Goal: Information Seeking & Learning: Compare options

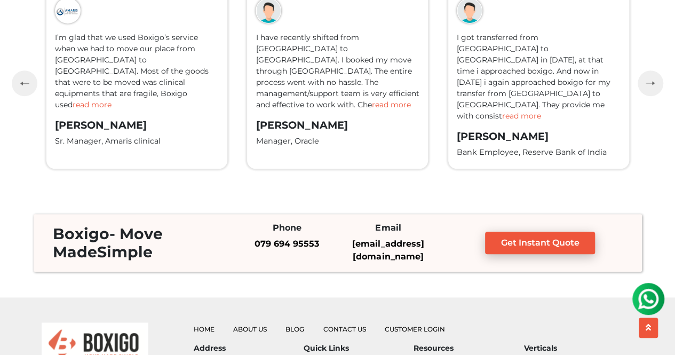
scroll to position [2357, 0]
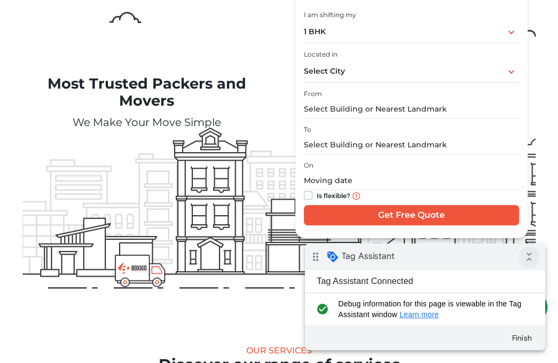
click at [530, 260] on icon "collapse_all" at bounding box center [528, 256] width 21 height 21
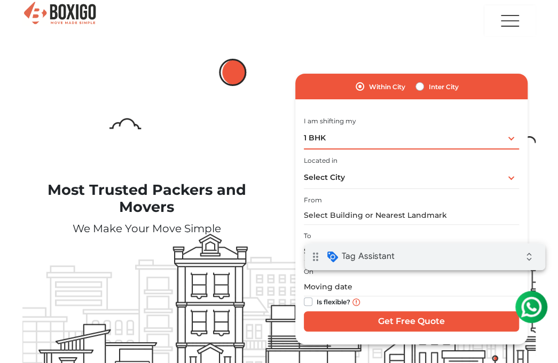
click at [380, 138] on div "1 BHK 1 BHK 2 BHK 3 BHK 3 + BHK FEW ITEMS" at bounding box center [412, 138] width 216 height 22
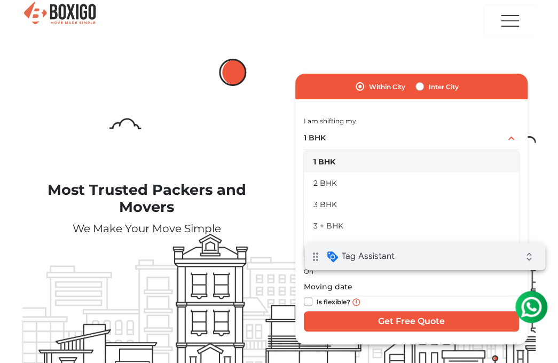
click at [386, 121] on div "I am shifting my 1 BHK 2 BHK 3 BHK 3 + BHK FEW ITEMS 1 BHK 1 BHK 2 BHK 3 BHK 3 …" at bounding box center [412, 131] width 216 height 35
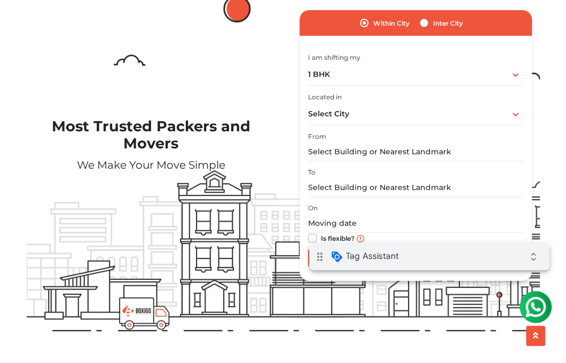
scroll to position [53, 0]
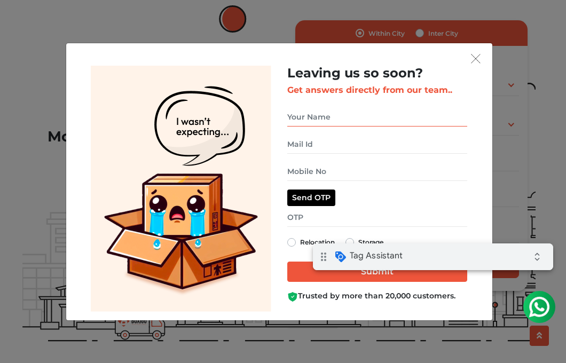
click at [336, 117] on input "get free quote dialog" at bounding box center [377, 117] width 180 height 19
type input "Testing"
click at [321, 147] on input "get free quote dialog" at bounding box center [377, 144] width 180 height 19
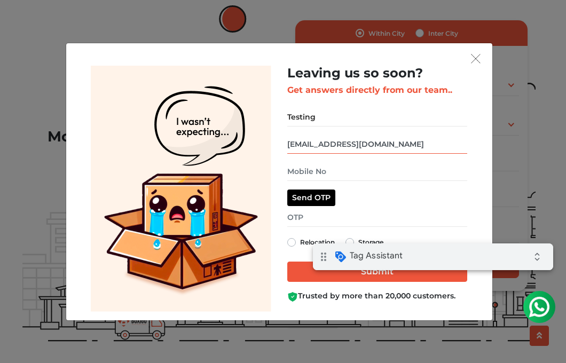
type input "test@gmail.com"
click at [333, 172] on input "get free quote dialog" at bounding box center [377, 171] width 180 height 19
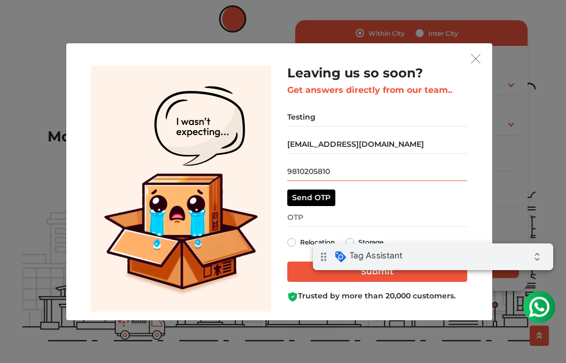
type input "9810205810"
click at [300, 244] on label "Relocation" at bounding box center [317, 242] width 35 height 13
click at [290, 244] on input "Relocation" at bounding box center [291, 241] width 9 height 11
radio input "true"
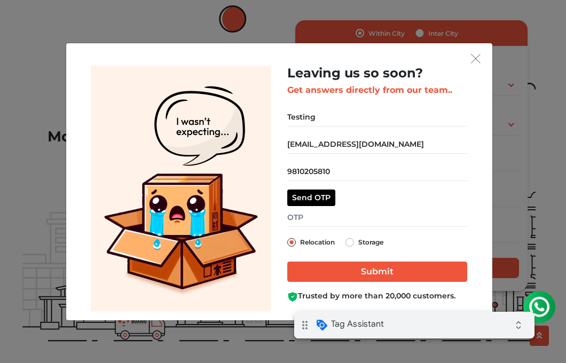
click at [445, 330] on div "drag_indicator Tag Assistant expand_all" at bounding box center [414, 325] width 240 height 27
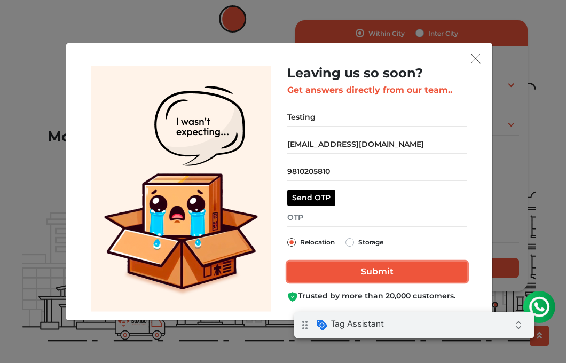
click at [364, 271] on input "Submit" at bounding box center [377, 272] width 180 height 20
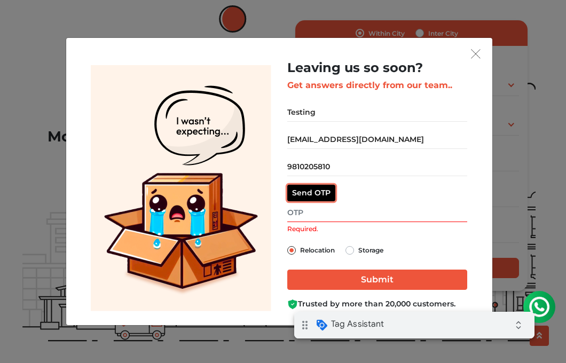
click at [312, 194] on button "Send OTP" at bounding box center [311, 193] width 48 height 17
drag, startPoint x: 332, startPoint y: 166, endPoint x: 285, endPoint y: 166, distance: 47.0
click at [285, 166] on div "Leaving us so soon? Get answers directly from our team.. Testing test@gmail.com…" at bounding box center [377, 188] width 196 height 256
type input "9810205811"
click at [309, 191] on button "Resend OTP" at bounding box center [315, 193] width 57 height 17
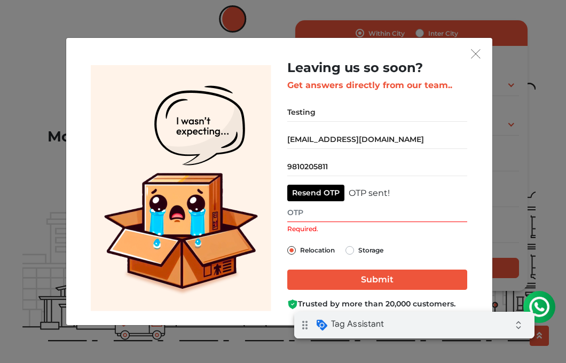
click at [298, 211] on input "Required." at bounding box center [377, 212] width 180 height 19
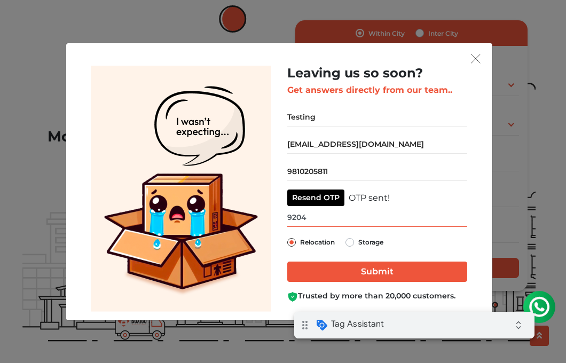
type input "9204"
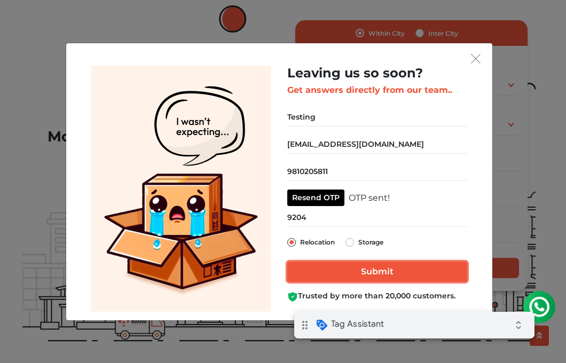
click at [343, 271] on input "Submit" at bounding box center [377, 272] width 180 height 20
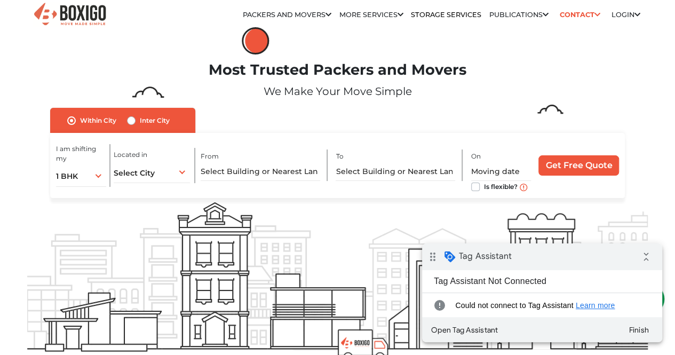
click at [0, 0] on link "Packers and Movers in [GEOGRAPHIC_DATA]" at bounding box center [0, 0] width 0 height 0
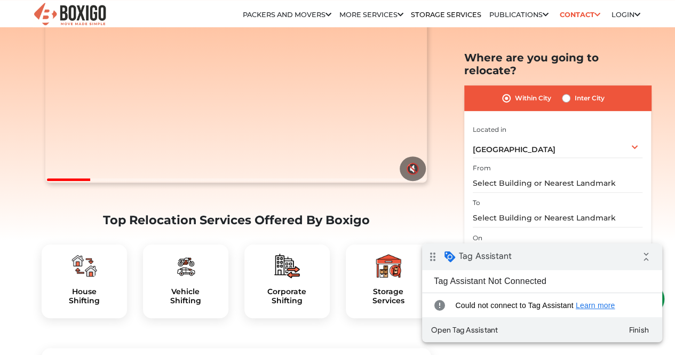
scroll to position [160, 0]
click at [641, 330] on button "Finish" at bounding box center [639, 329] width 38 height 19
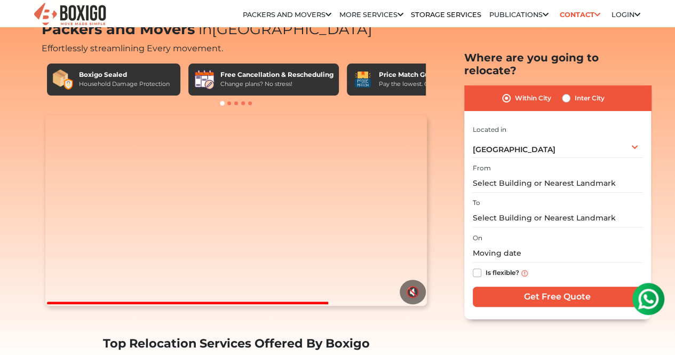
scroll to position [0, 0]
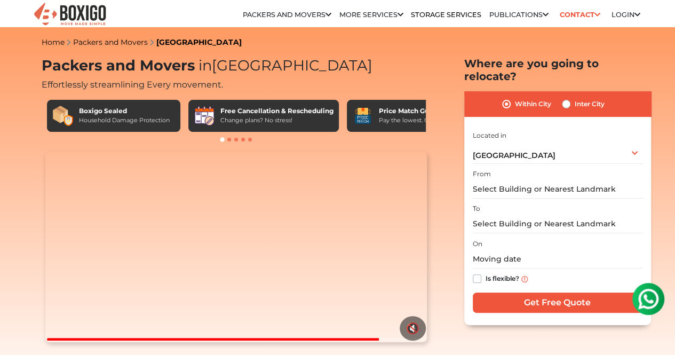
click at [86, 19] on img at bounding box center [70, 15] width 75 height 26
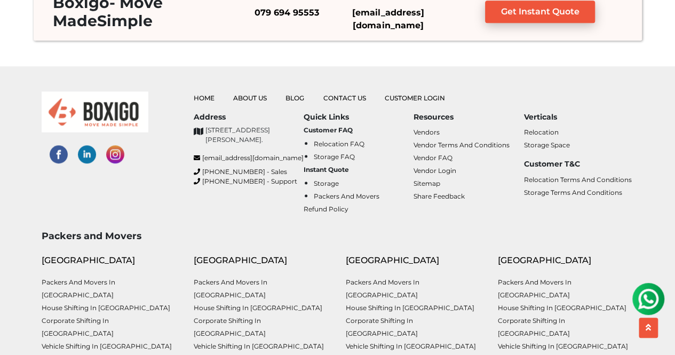
scroll to position [2668, 0]
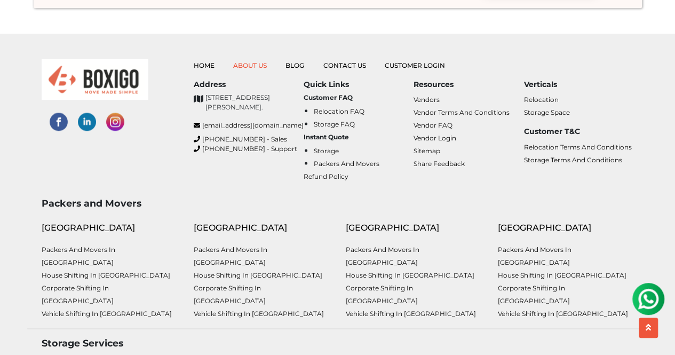
click at [248, 66] on link "About Us" at bounding box center [250, 65] width 34 height 8
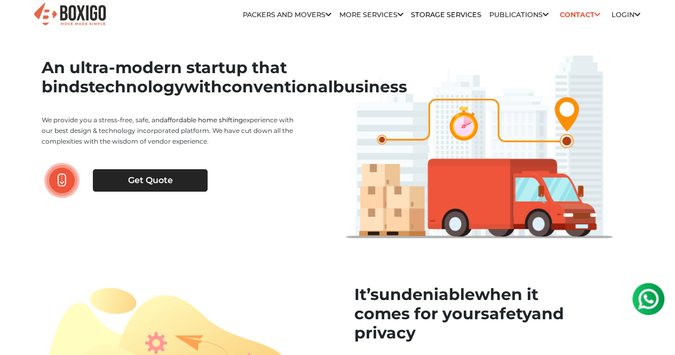
click at [0, 0] on link "Packers and Movers in [GEOGRAPHIC_DATA]" at bounding box center [0, 0] width 0 height 0
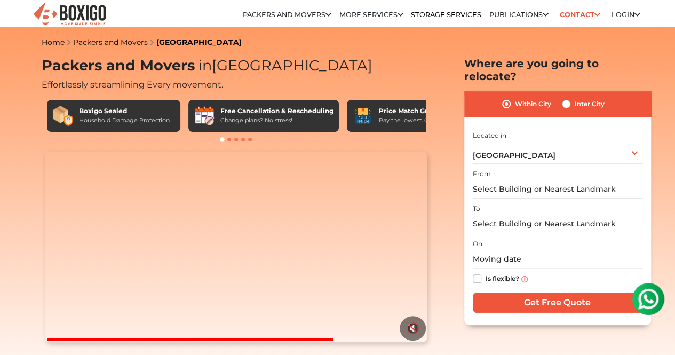
click at [0, 0] on link "Packers and Movers in [GEOGRAPHIC_DATA]" at bounding box center [0, 0] width 0 height 0
drag, startPoint x: 41, startPoint y: 69, endPoint x: 310, endPoint y: 70, distance: 269.0
click at [310, 70] on h1 "Packers and Movers in Hyderabad" at bounding box center [237, 66] width 390 height 18
copy h1 "Packers and Movers in Hyderabad"
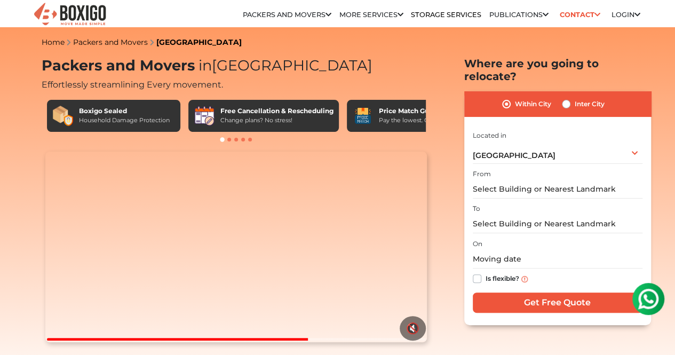
drag, startPoint x: 43, startPoint y: 89, endPoint x: 260, endPoint y: 87, distance: 217.8
click at [260, 87] on h2 "Effortlessly streamlining Every movement." at bounding box center [237, 83] width 390 height 13
copy span "Effortlessly streamlining Every movement."
click at [0, 0] on link "Packers and Movers in [GEOGRAPHIC_DATA]" at bounding box center [0, 0] width 0 height 0
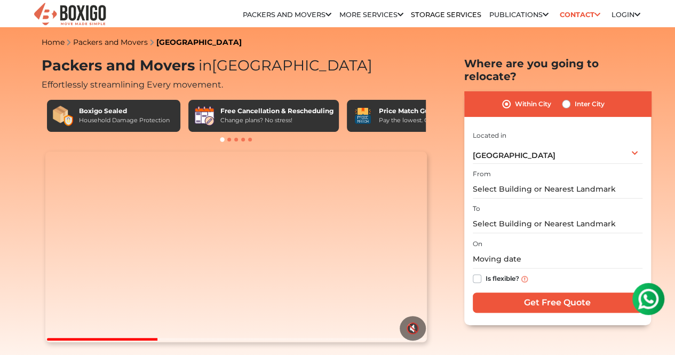
drag, startPoint x: 44, startPoint y: 69, endPoint x: 287, endPoint y: 62, distance: 242.9
click at [287, 62] on h1 "Packers and Movers in [GEOGRAPHIC_DATA]" at bounding box center [237, 66] width 390 height 18
copy h1 "Packers and Movers in [GEOGRAPHIC_DATA]"
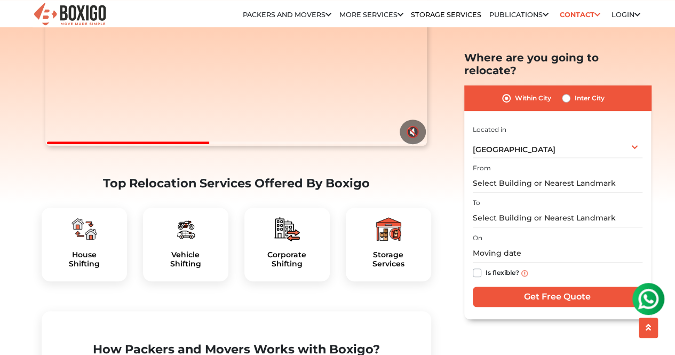
scroll to position [213, 0]
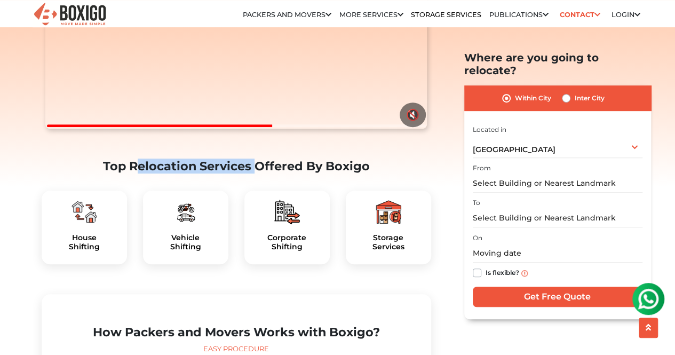
drag, startPoint x: 131, startPoint y: 195, endPoint x: 250, endPoint y: 192, distance: 118.5
click at [250, 173] on h2 "Top Relocation Services Offered By Boxigo" at bounding box center [237, 166] width 390 height 14
copy h2 "Relocation Services"
click at [0, 0] on link "Packers and Movers in [GEOGRAPHIC_DATA]" at bounding box center [0, 0] width 0 height 0
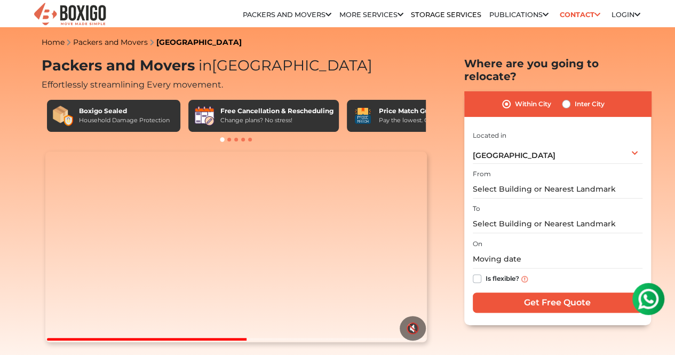
drag, startPoint x: 282, startPoint y: 68, endPoint x: 28, endPoint y: 68, distance: 254.0
copy h1 "Packers and Movers in [GEOGRAPHIC_DATA]"
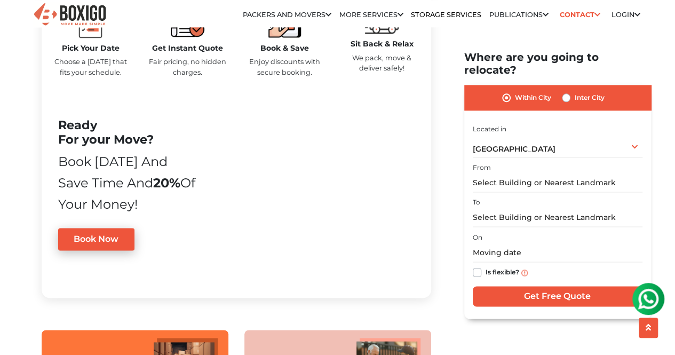
scroll to position [587, 0]
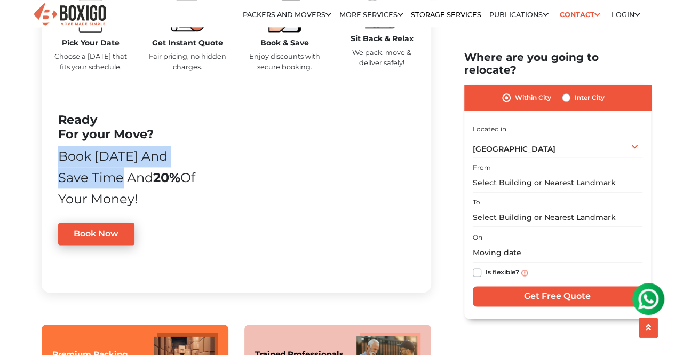
drag, startPoint x: 59, startPoint y: 203, endPoint x: 95, endPoint y: 223, distance: 41.1
click at [95, 210] on div "Book [DATE] and Save time and 20% of your money!" at bounding box center [127, 178] width 139 height 64
copy div "Book [DATE] and Save time"
click at [0, 0] on link "Packers and Movers in [GEOGRAPHIC_DATA]" at bounding box center [0, 0] width 0 height 0
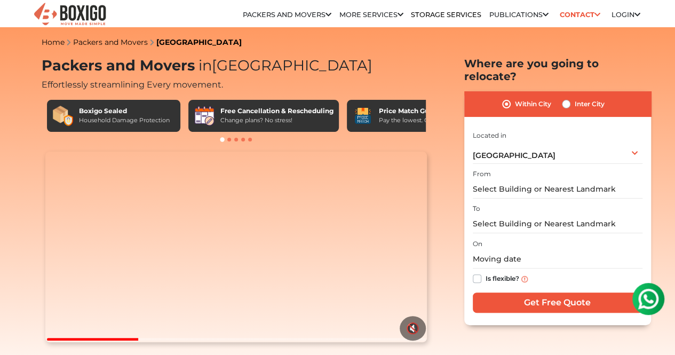
drag, startPoint x: 58, startPoint y: 72, endPoint x: 327, endPoint y: 74, distance: 268.5
click at [327, 74] on h1 "Packers and Movers in [GEOGRAPHIC_DATA]" at bounding box center [237, 66] width 390 height 18
drag, startPoint x: 43, startPoint y: 89, endPoint x: 144, endPoint y: 89, distance: 101.4
click at [144, 89] on span "Effortlessly streamlining Every movement." at bounding box center [132, 85] width 181 height 10
copy span "Effortlessly streamlining"
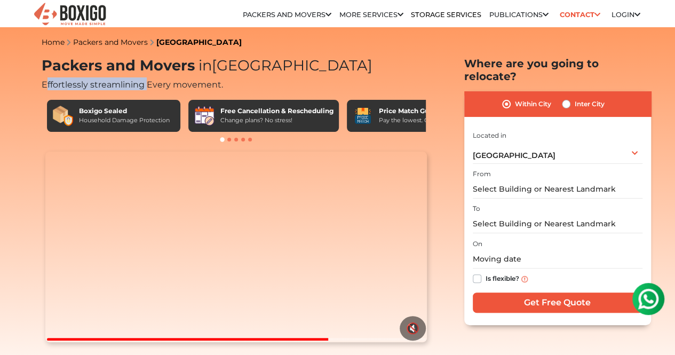
click at [0, 0] on link "Packers and Movers in [GEOGRAPHIC_DATA]" at bounding box center [0, 0] width 0 height 0
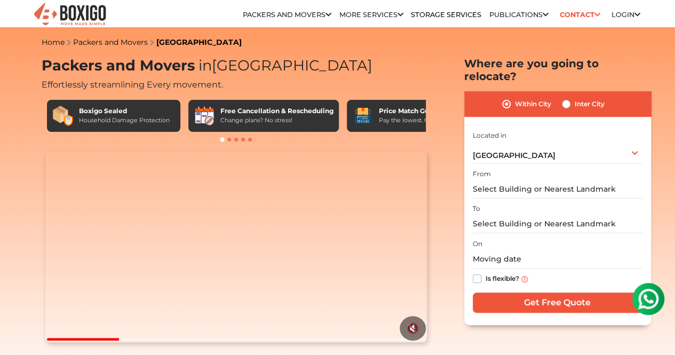
drag, startPoint x: 299, startPoint y: 68, endPoint x: 30, endPoint y: 70, distance: 269.0
copy h1 "Packers and Movers in Chennai"
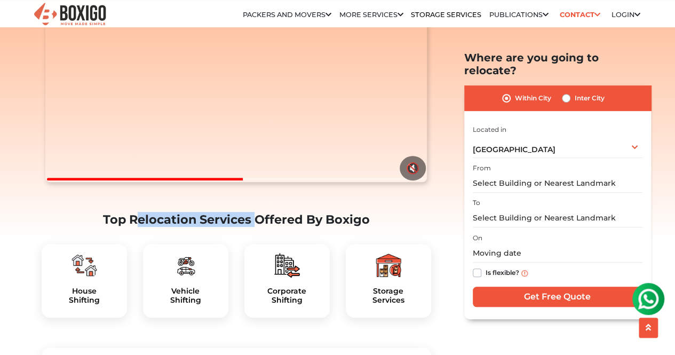
drag, startPoint x: 132, startPoint y: 247, endPoint x: 252, endPoint y: 242, distance: 119.6
click at [252, 227] on h2 "Top Relocation Services Offered By Boxigo" at bounding box center [237, 219] width 390 height 14
copy h2 "Relocation Services"
click at [0, 0] on link "Packers and Movers in [GEOGRAPHIC_DATA]" at bounding box center [0, 0] width 0 height 0
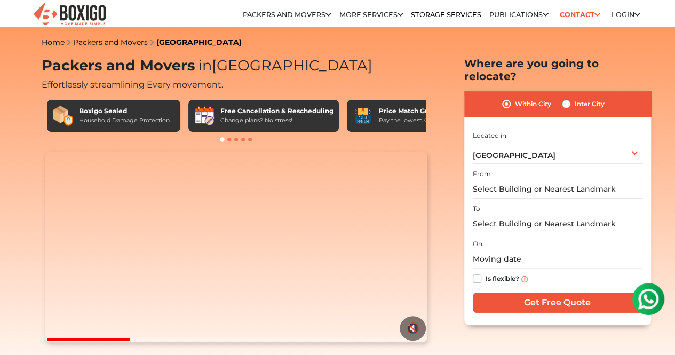
drag, startPoint x: 266, startPoint y: 75, endPoint x: 23, endPoint y: 63, distance: 242.6
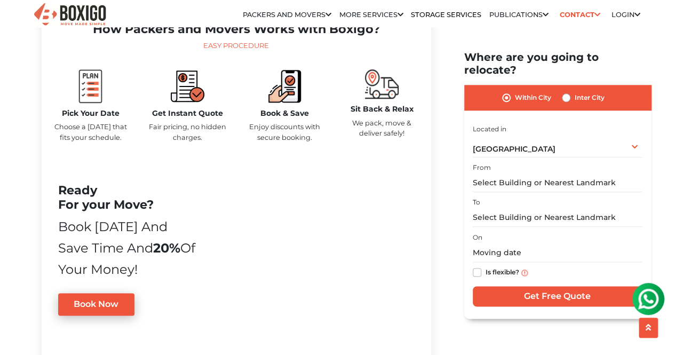
scroll to position [534, 0]
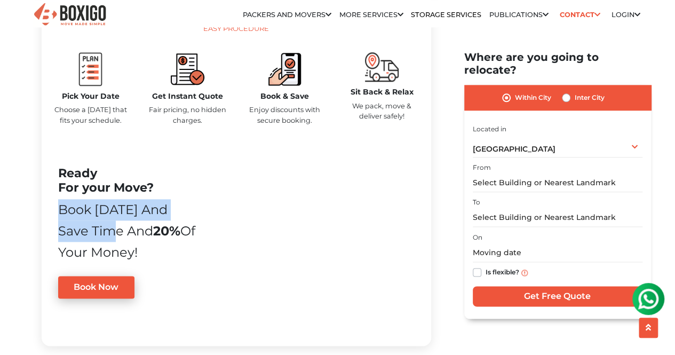
drag, startPoint x: 60, startPoint y: 252, endPoint x: 89, endPoint y: 273, distance: 35.2
click at [89, 263] on div "Book today and Save time and 20% of your money!" at bounding box center [127, 231] width 139 height 64
copy div "Book today and Save time"
